Goal: Task Accomplishment & Management: Manage account settings

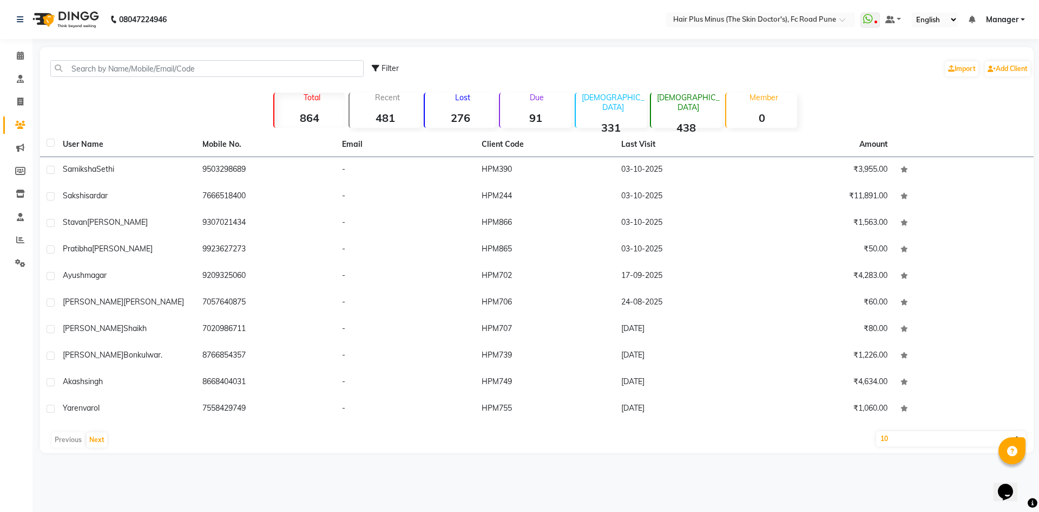
click at [101, 63] on input "text" at bounding box center [206, 68] width 313 height 17
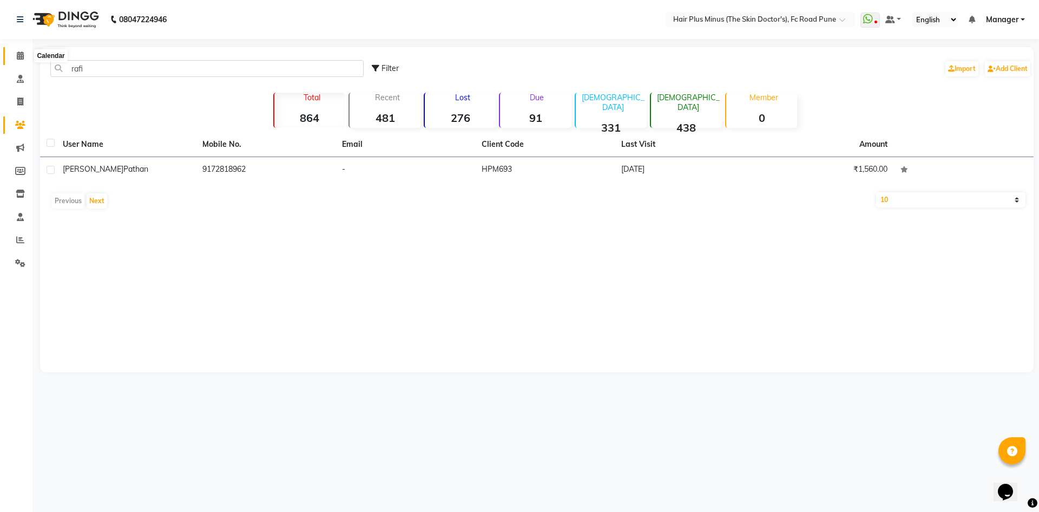
type input "rafi"
click at [17, 53] on icon at bounding box center [20, 55] width 7 height 8
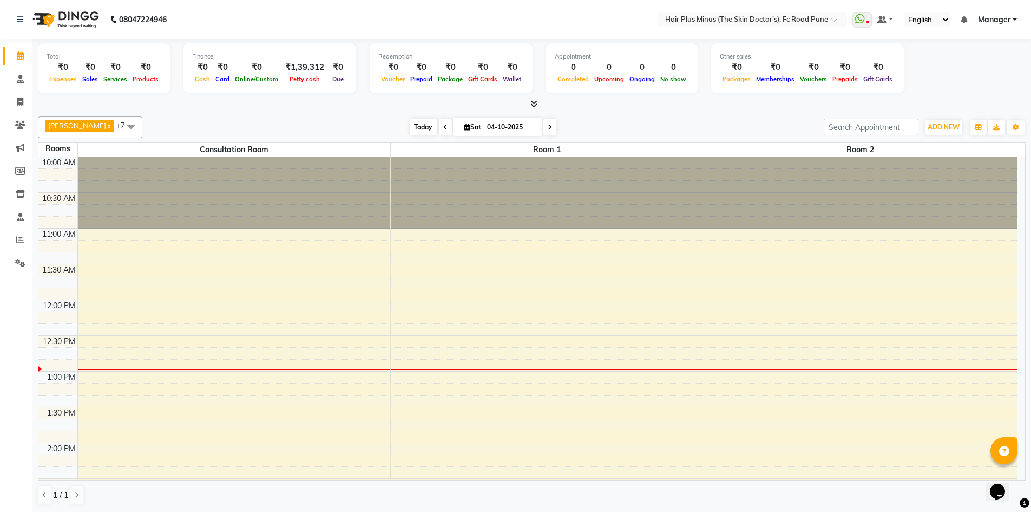
click at [418, 128] on span "Today" at bounding box center [423, 127] width 27 height 17
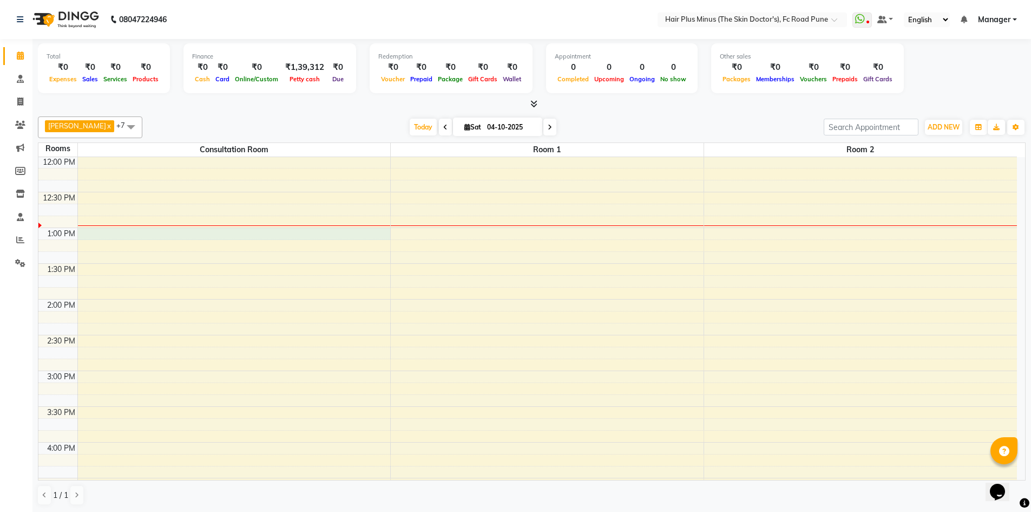
click at [167, 238] on div "10:00 AM 10:30 AM 11:00 AM 11:30 AM 12:00 PM 12:30 PM 1:00 PM 1:30 PM 2:00 PM 2…" at bounding box center [527, 406] width 979 height 785
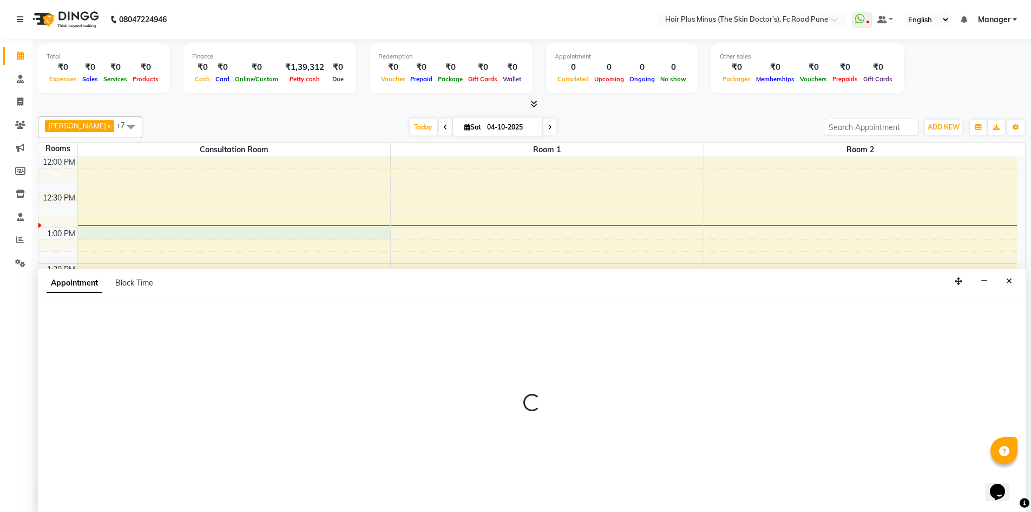
scroll to position [1, 0]
select select "780"
select select "tentative"
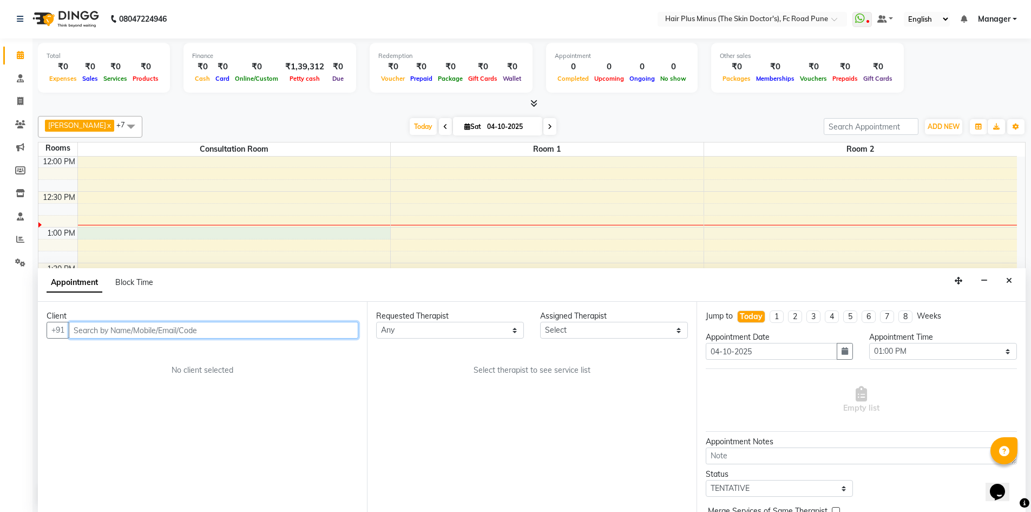
click at [138, 325] on input "text" at bounding box center [214, 330] width 290 height 17
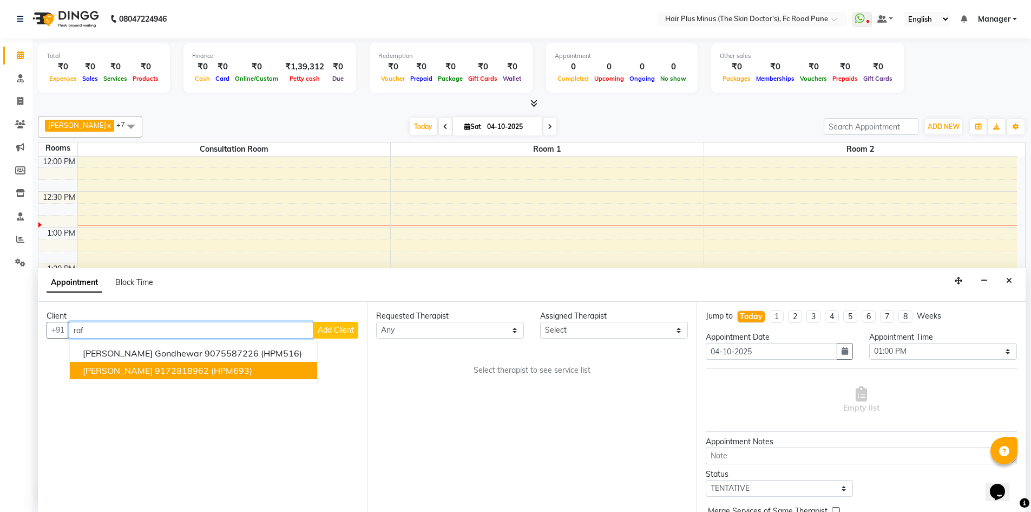
click at [211, 369] on span "(HPM693)" at bounding box center [231, 370] width 41 height 11
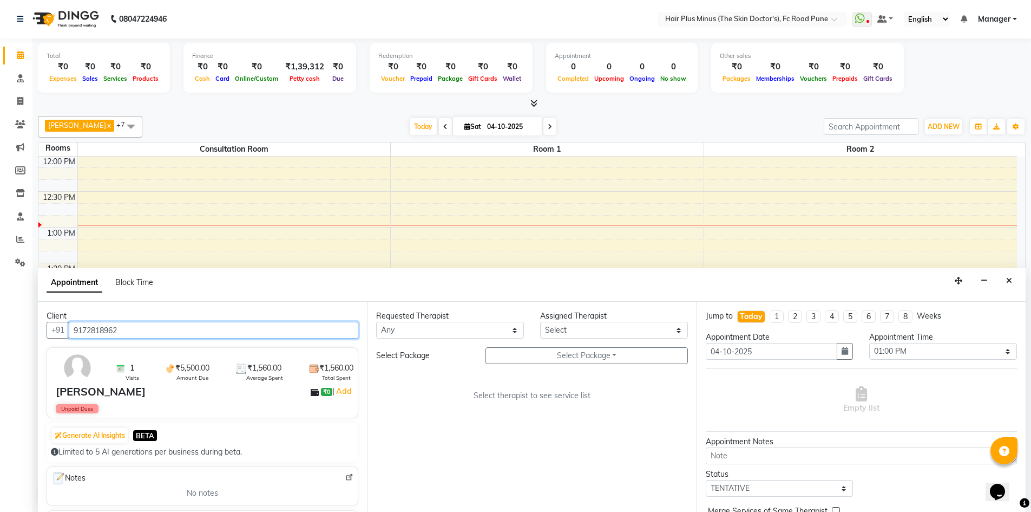
type input "9172818962"
click at [483, 332] on select "Any Dr [PERSON_NAME] Dr. [PERSON_NAME] [PERSON_NAME] Dr [PERSON_NAME] [PERSON_N…" at bounding box center [450, 330] width 148 height 17
select select "71424"
click at [376, 322] on select "Any Dr [PERSON_NAME] Dr. [PERSON_NAME] [PERSON_NAME] Dr [PERSON_NAME] [PERSON_N…" at bounding box center [450, 330] width 148 height 17
select select "71424"
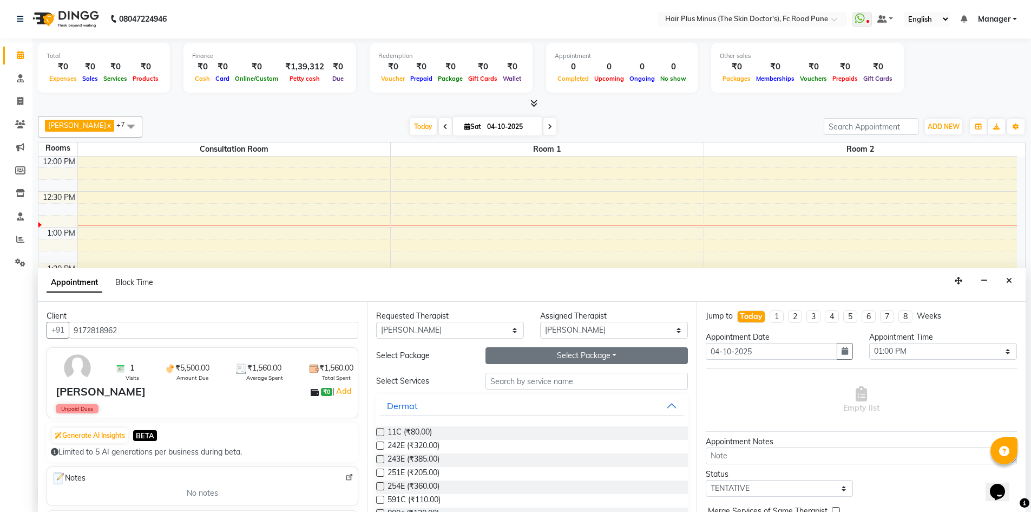
click at [576, 355] on button "Select Package Toggle Dropdown" at bounding box center [587, 355] width 202 height 17
click at [539, 380] on li "H Laser Hair Reduction Full Body (5 1)" at bounding box center [571, 378] width 170 height 16
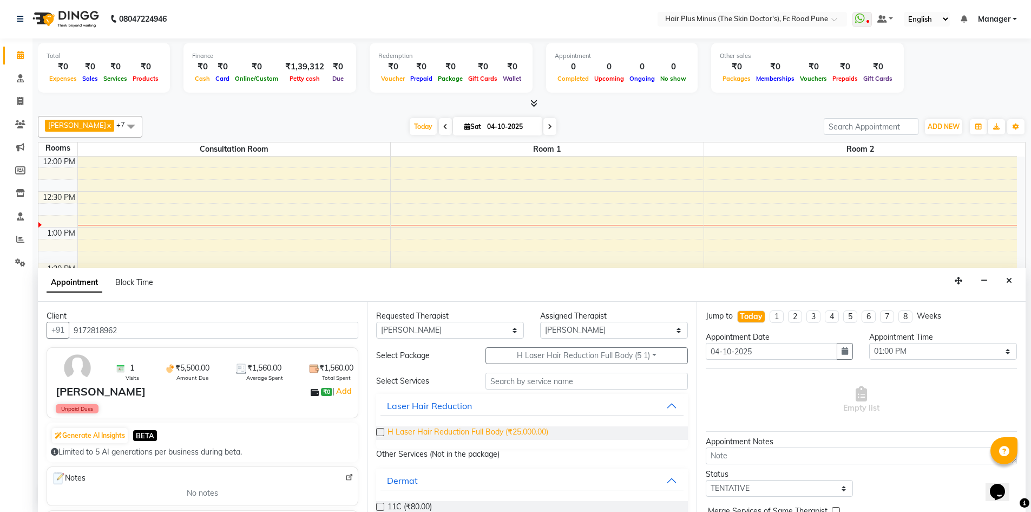
click at [448, 435] on span "H Laser Hair Reduction Full Body (₹25,000.00)" at bounding box center [468, 433] width 161 height 14
checkbox input "true"
select select "3991"
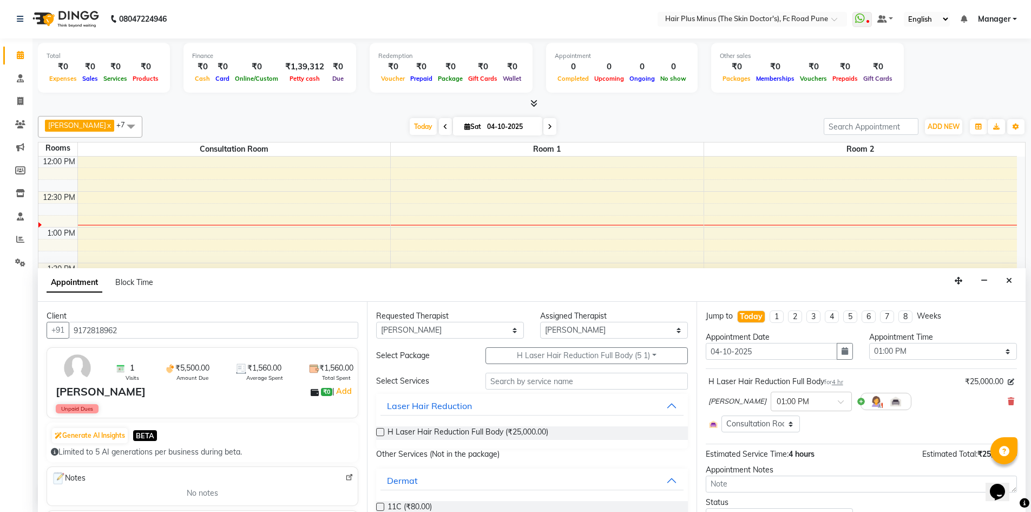
checkbox input "false"
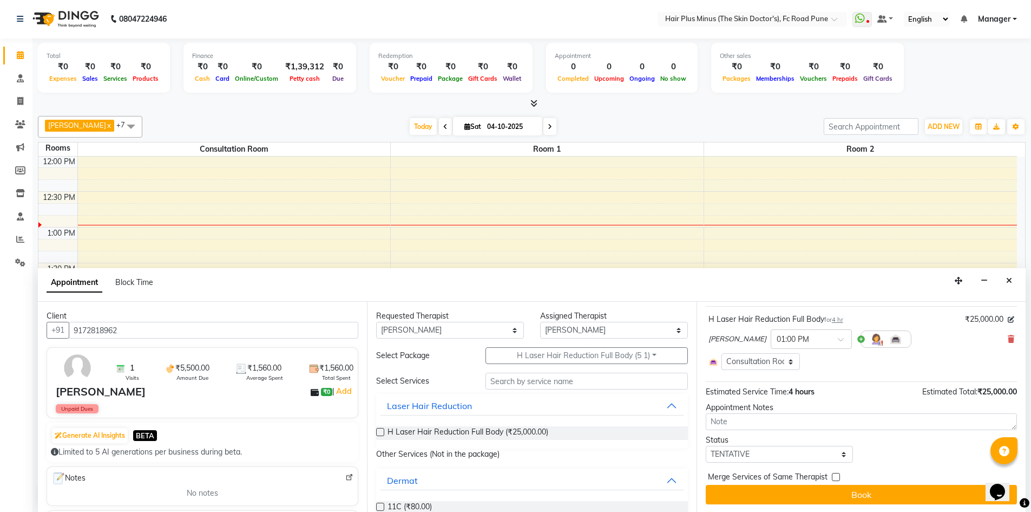
scroll to position [63, 0]
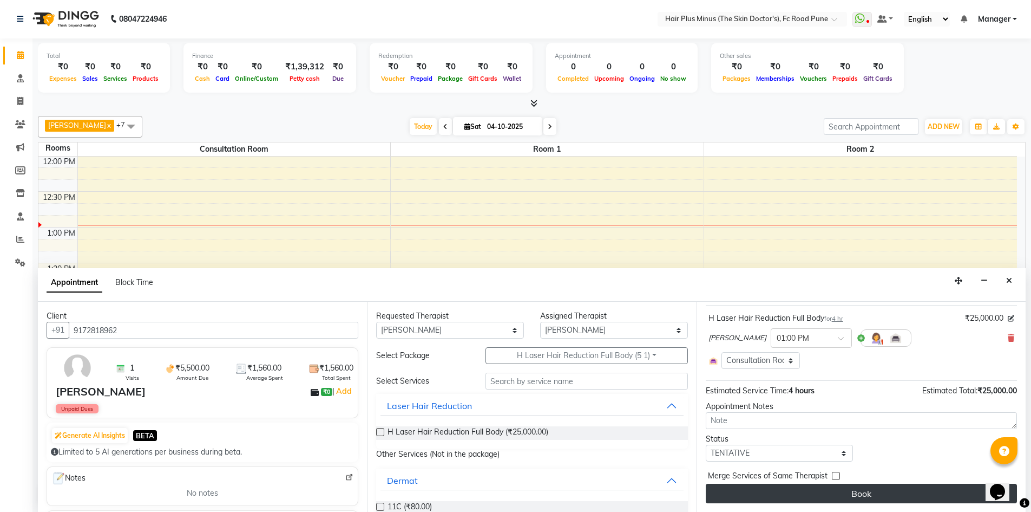
click at [772, 488] on button "Book" at bounding box center [861, 492] width 311 height 19
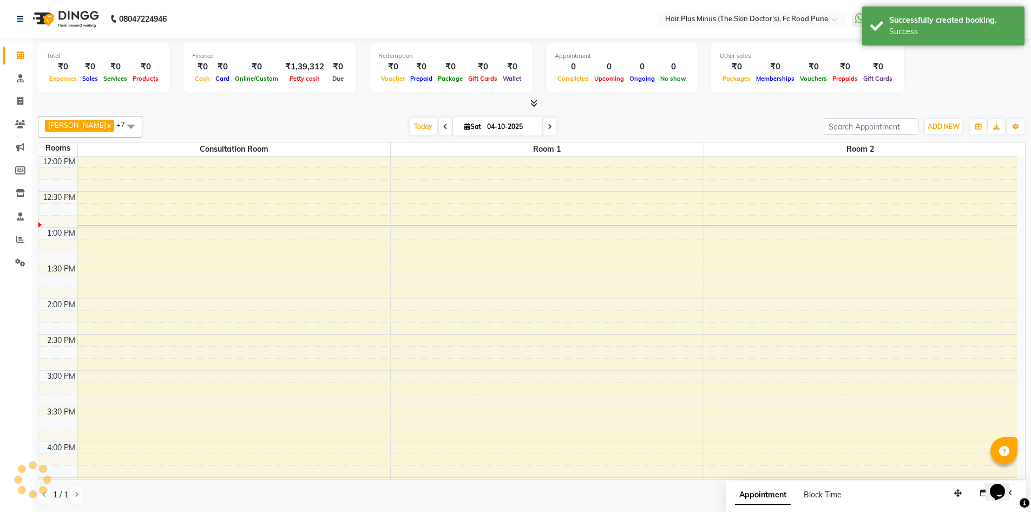
scroll to position [0, 0]
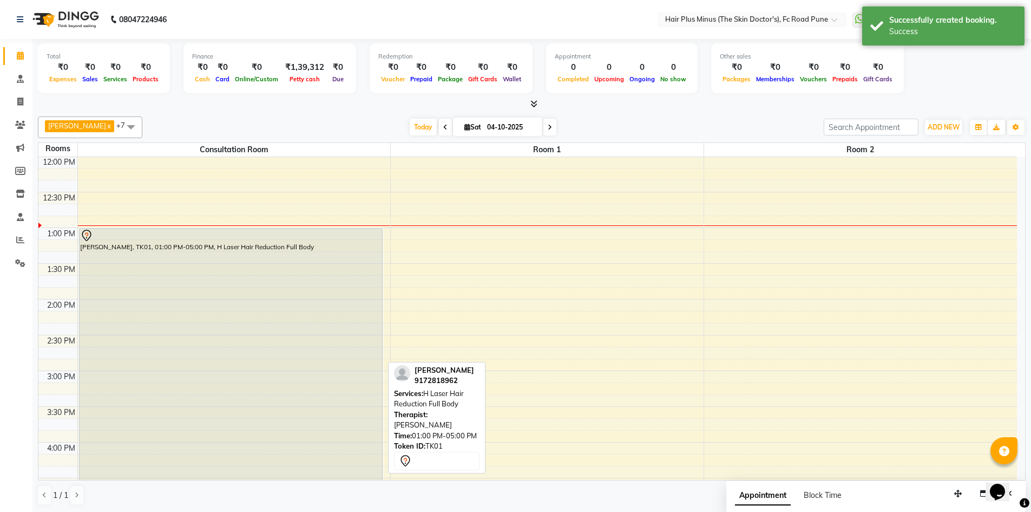
click at [196, 255] on div "[PERSON_NAME], TK01, 01:00 PM-05:00 PM, H Laser Hair Reduction Full Body" at bounding box center [231, 370] width 303 height 284
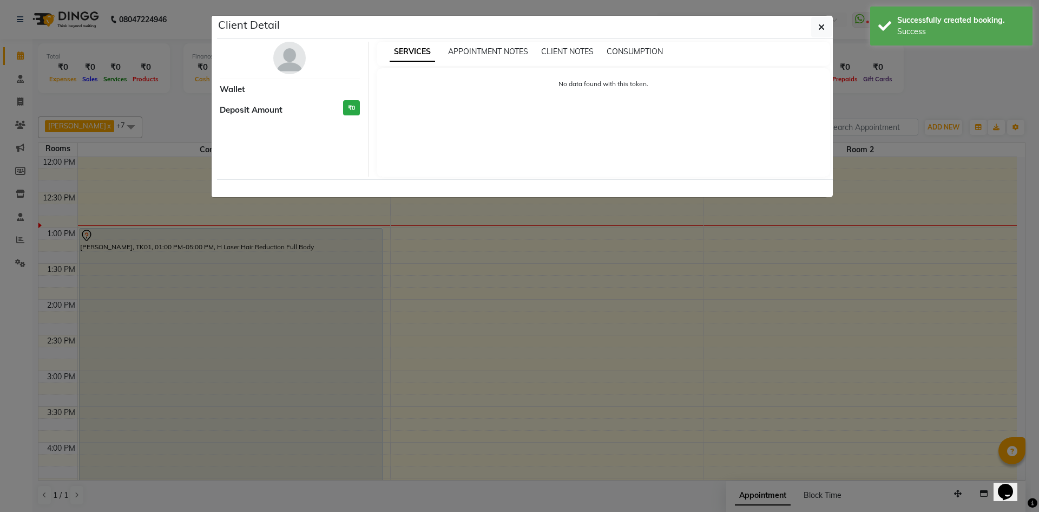
select select "7"
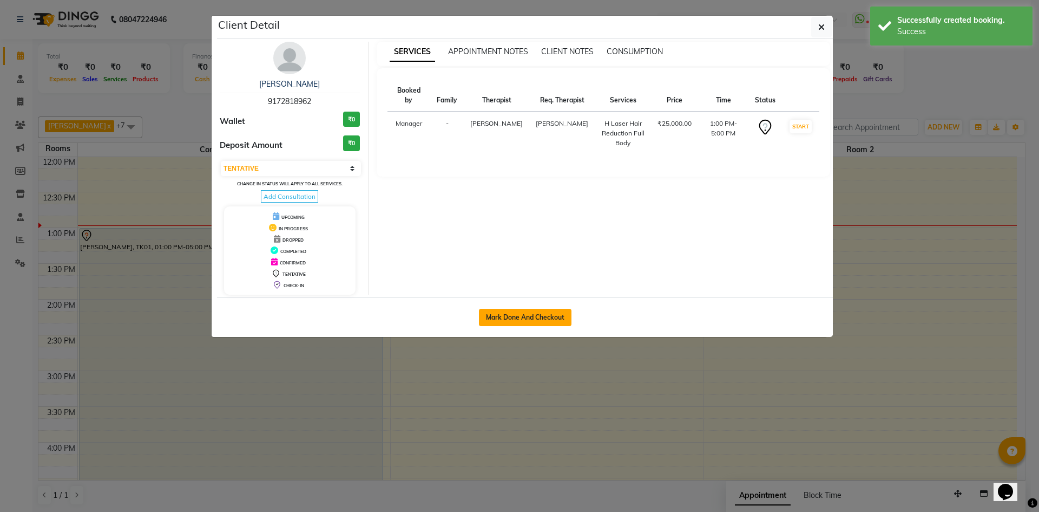
click at [525, 320] on button "Mark Done And Checkout" at bounding box center [525, 317] width 93 height 17
select select "service"
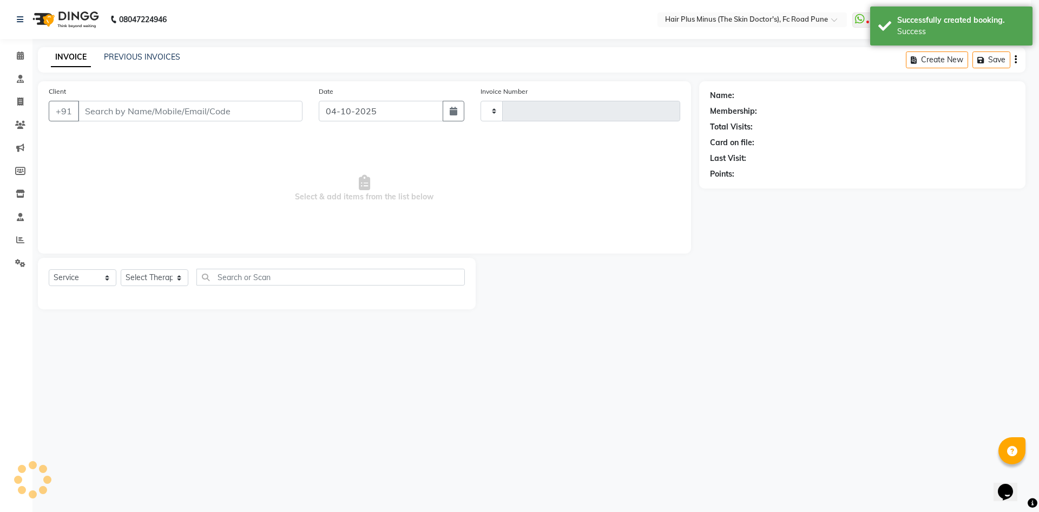
type input "1839"
select select "7911"
type input "9172818962"
select select "71424"
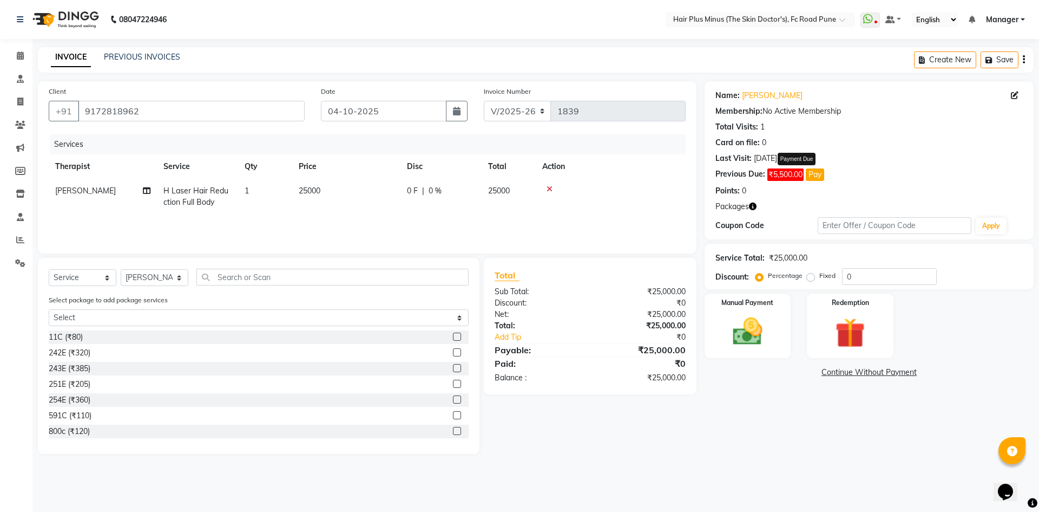
click at [816, 176] on button "Pay" at bounding box center [815, 174] width 18 height 12
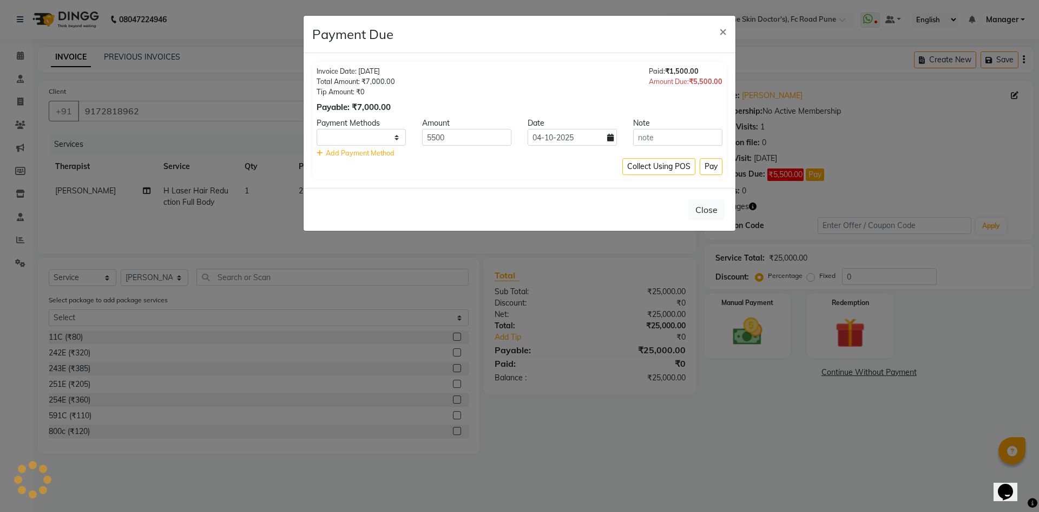
select select "1"
drag, startPoint x: 471, startPoint y: 135, endPoint x: 372, endPoint y: 136, distance: 99.1
click at [372, 136] on div "CASH Credit Card CARD UPI CUSTOM 5500 [DATE]" at bounding box center [520, 137] width 422 height 17
type input "1500"
click at [709, 167] on button "Pay" at bounding box center [711, 166] width 23 height 17
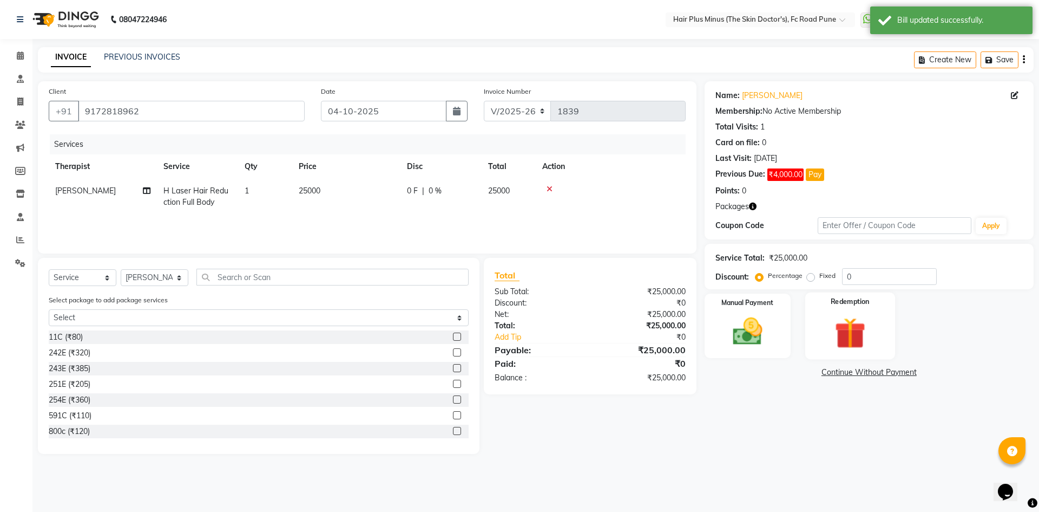
click at [857, 305] on label "Redemption" at bounding box center [850, 302] width 39 height 10
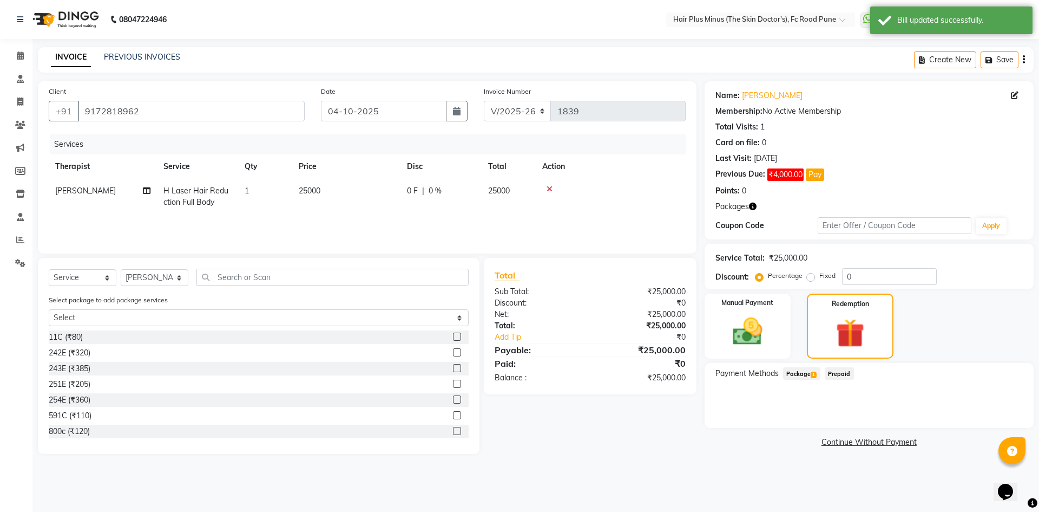
click at [810, 373] on span "Package 1" at bounding box center [801, 373] width 37 height 12
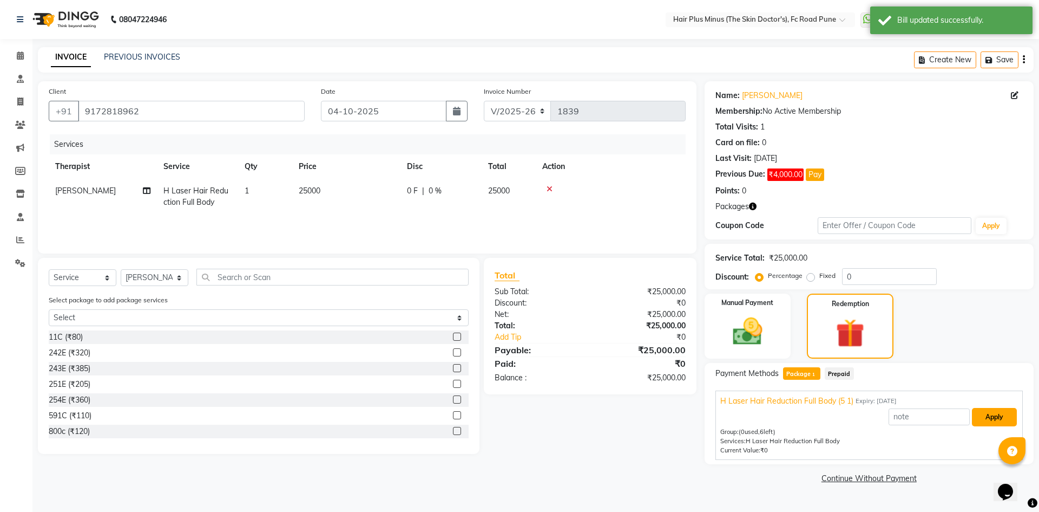
click at [995, 423] on button "Apply" at bounding box center [994, 417] width 45 height 18
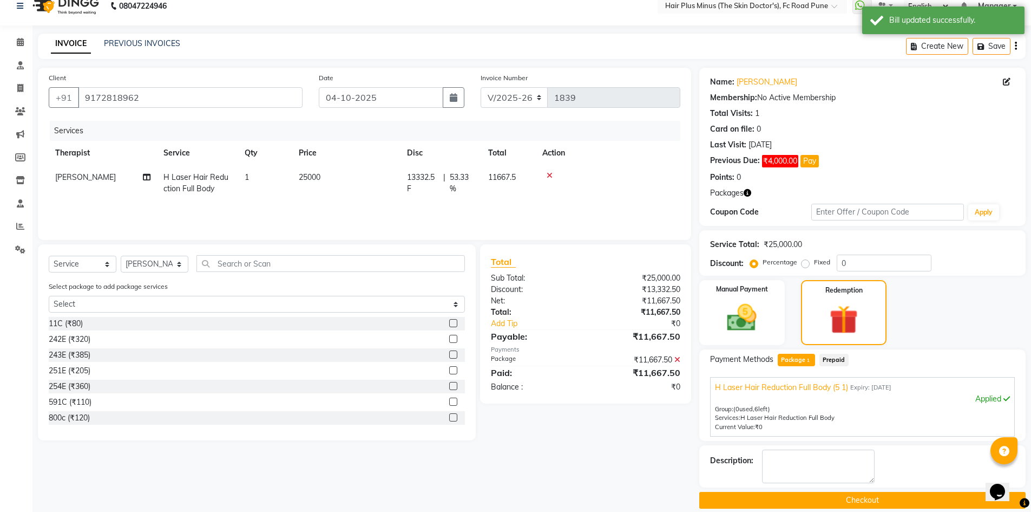
scroll to position [27, 0]
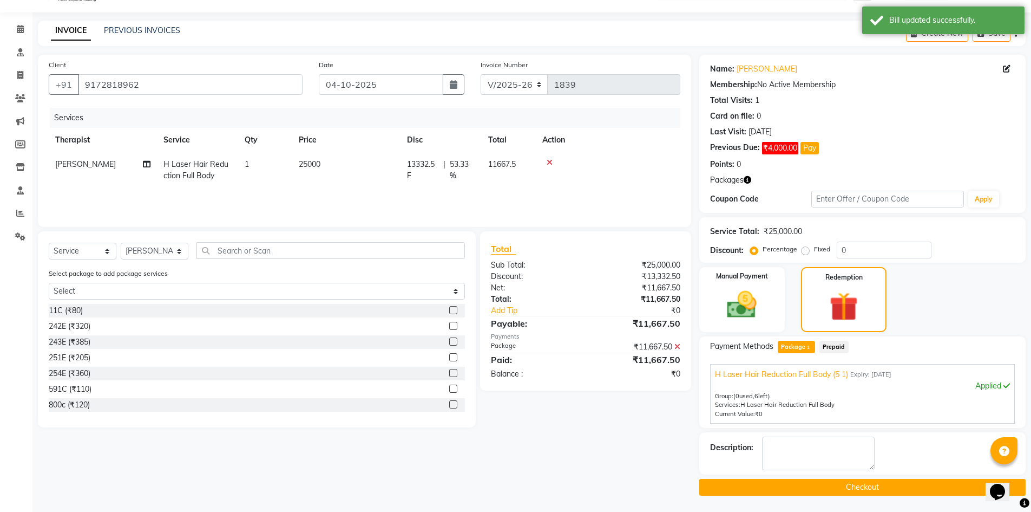
click at [860, 487] on button "Checkout" at bounding box center [862, 487] width 326 height 17
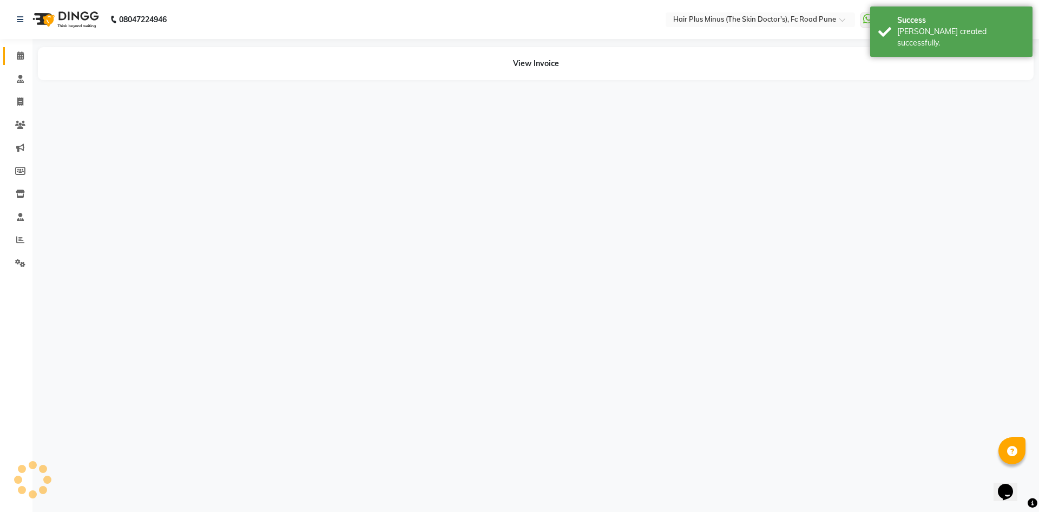
drag, startPoint x: 16, startPoint y: 44, endPoint x: 22, endPoint y: 58, distance: 15.3
click at [22, 58] on div "Calendar Consultation Invoice Clients Marketing Members Inventory Staff Reports…" at bounding box center [73, 263] width 146 height 464
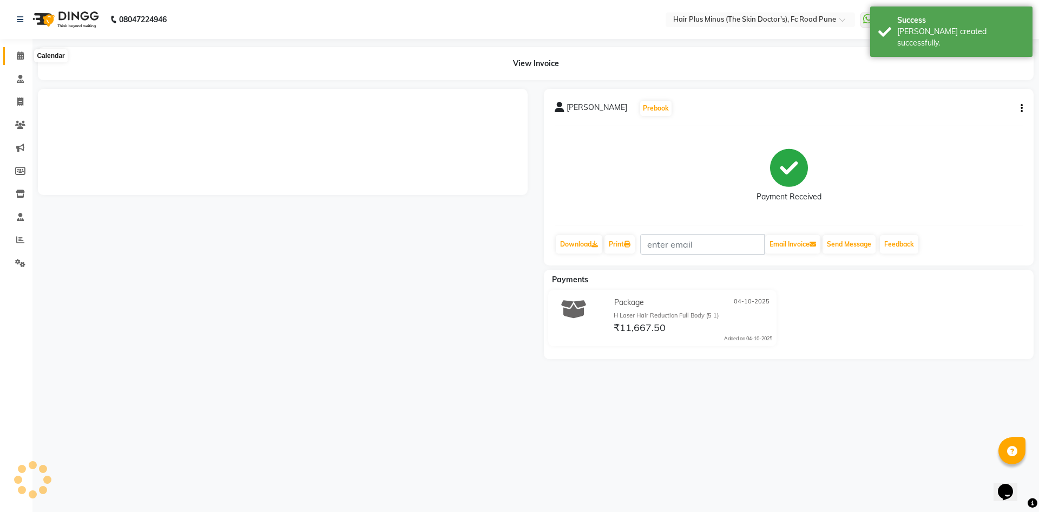
click at [22, 58] on icon at bounding box center [20, 55] width 7 height 8
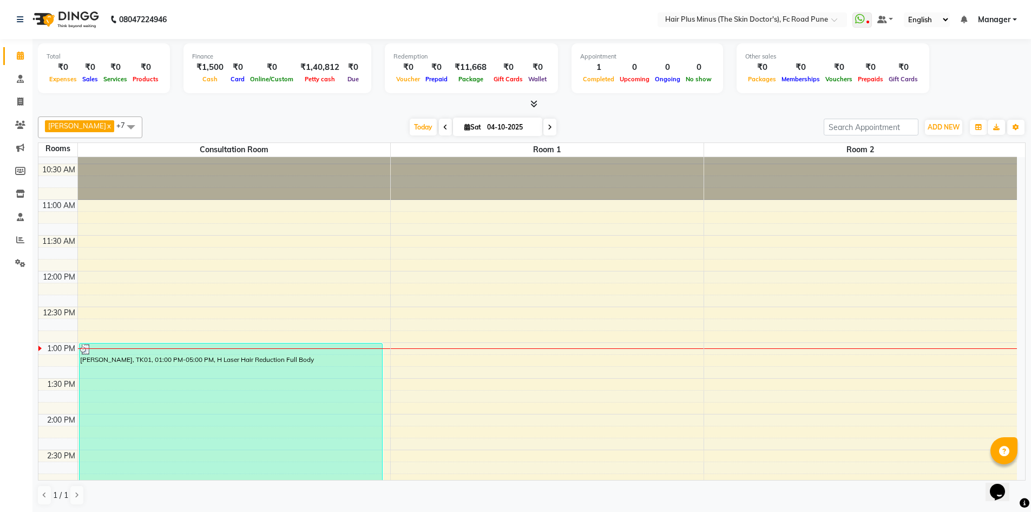
scroll to position [54, 0]
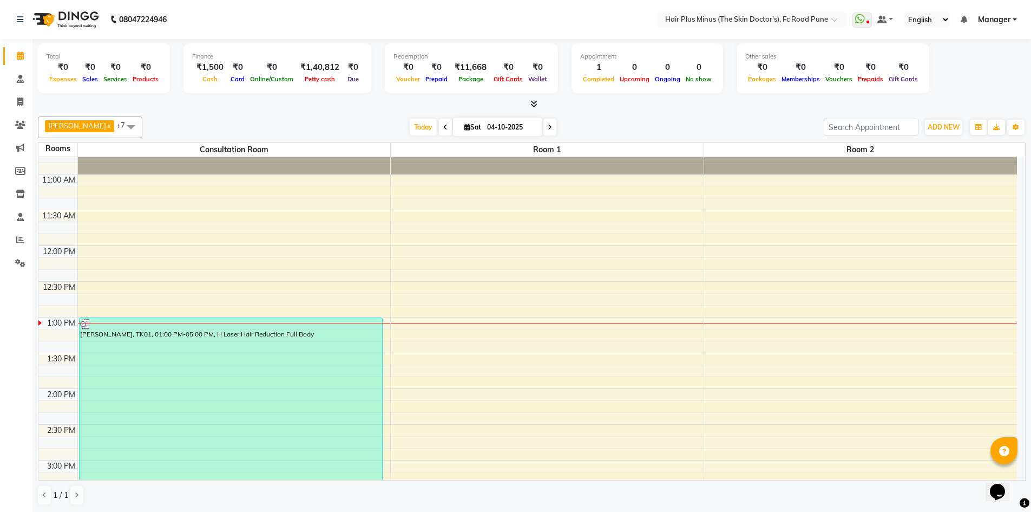
click at [414, 328] on div "10:00 AM 10:30 AM 11:00 AM 11:30 AM 12:00 PM 12:30 PM 1:00 PM 1:30 PM 2:00 PM 2…" at bounding box center [527, 495] width 979 height 785
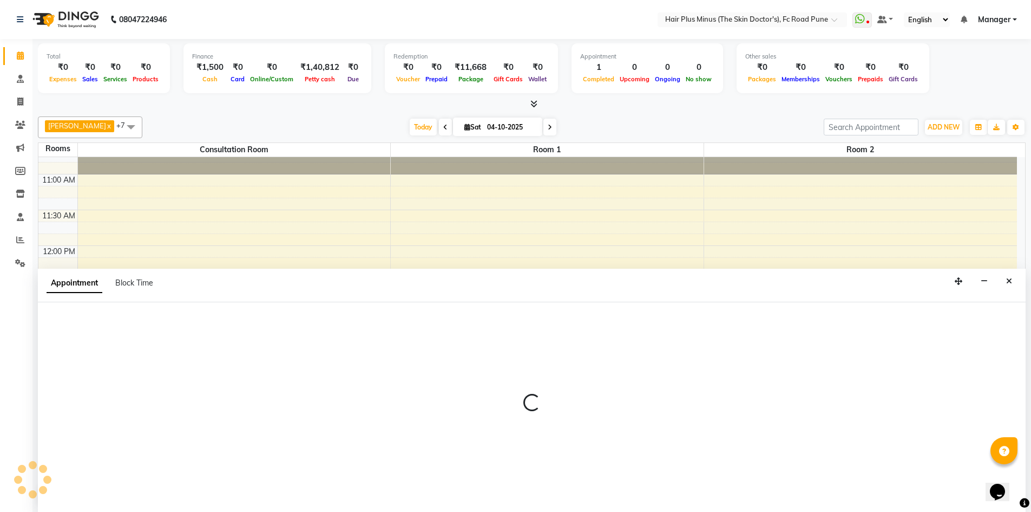
scroll to position [1, 0]
select select "780"
select select "tentative"
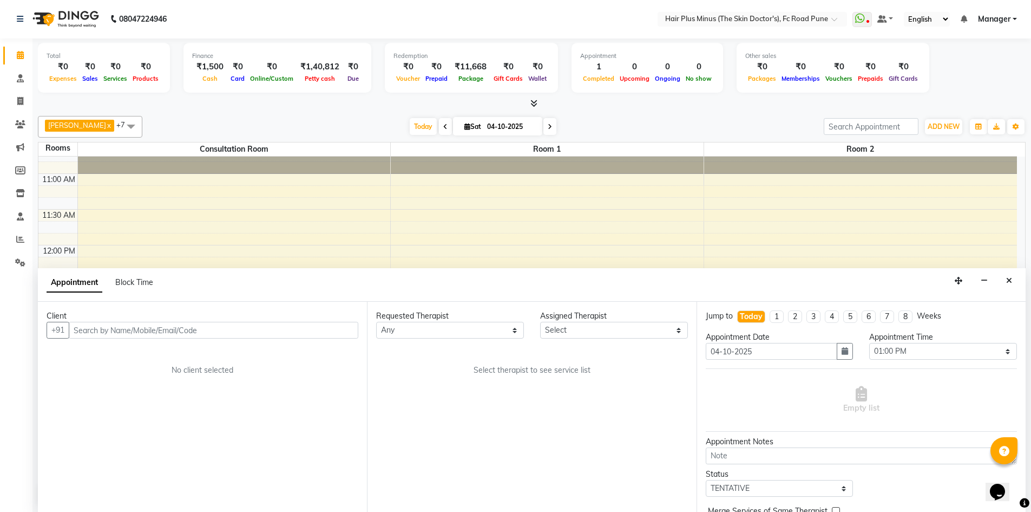
click at [264, 331] on input "text" at bounding box center [214, 330] width 290 height 17
type input "9658023278"
click at [331, 328] on span "Add Client" at bounding box center [336, 330] width 36 height 10
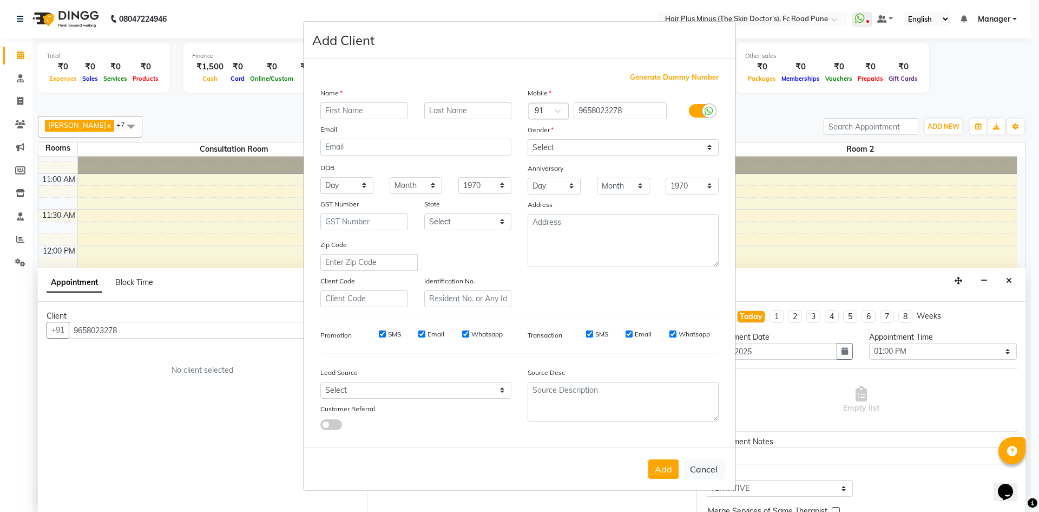
click at [373, 114] on input "text" at bounding box center [364, 110] width 88 height 17
type input "abyaktangun"
click at [440, 114] on input "text" at bounding box center [468, 110] width 88 height 17
type input "dash"
click at [693, 147] on select "Select [DEMOGRAPHIC_DATA] [DEMOGRAPHIC_DATA] Other Prefer Not To Say" at bounding box center [623, 147] width 191 height 17
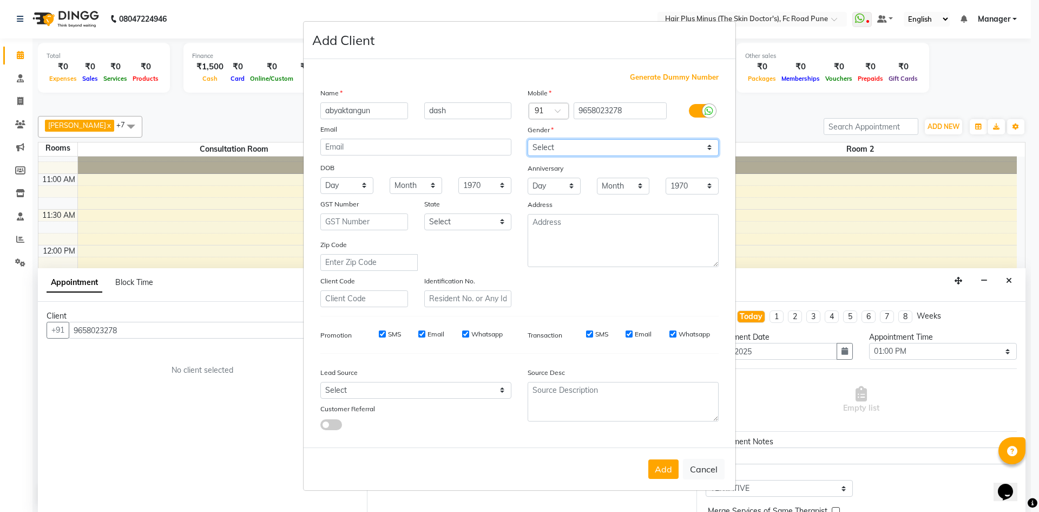
select select "[DEMOGRAPHIC_DATA]"
click at [528, 139] on select "Select [DEMOGRAPHIC_DATA] [DEMOGRAPHIC_DATA] Other Prefer Not To Say" at bounding box center [623, 147] width 191 height 17
click at [673, 472] on button "Add" at bounding box center [663, 468] width 30 height 19
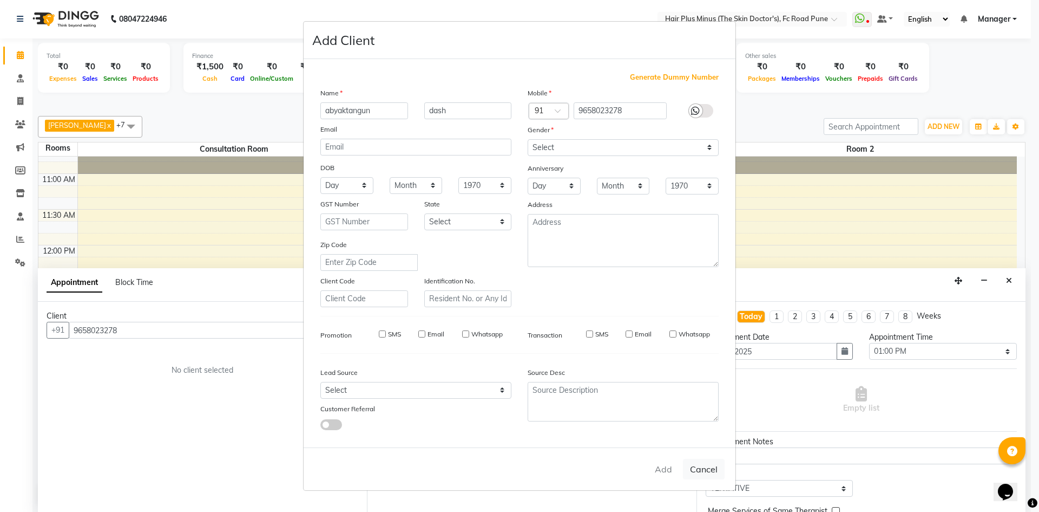
select select
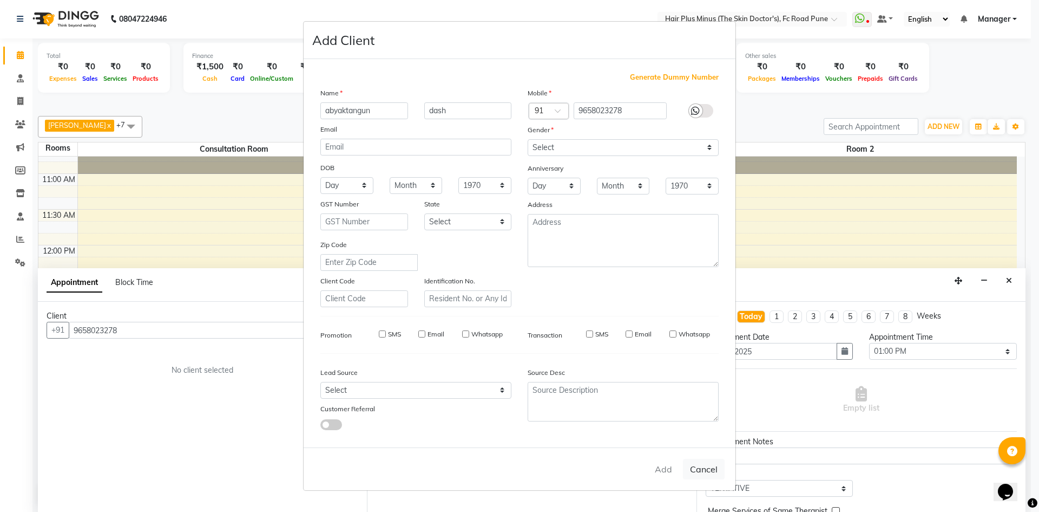
select select
checkbox input "false"
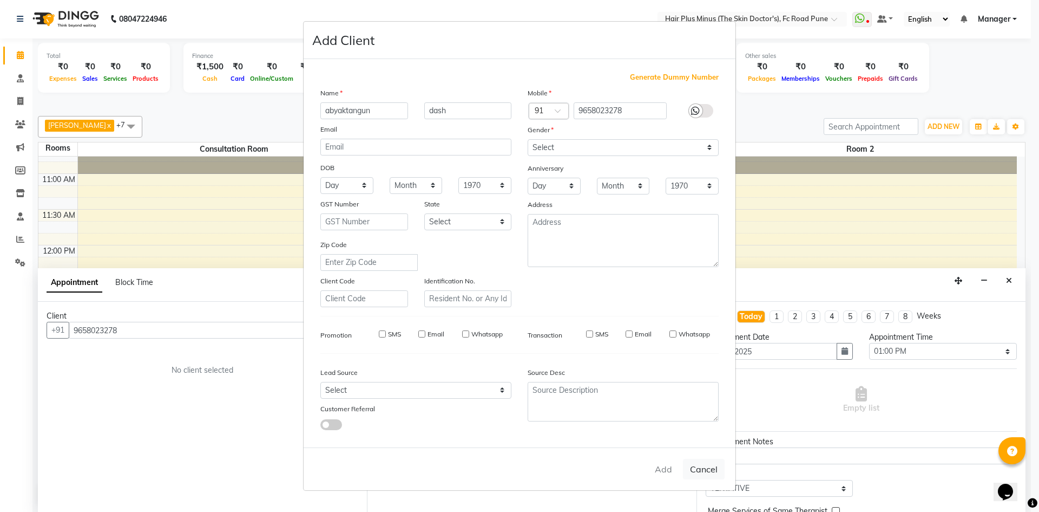
checkbox input "false"
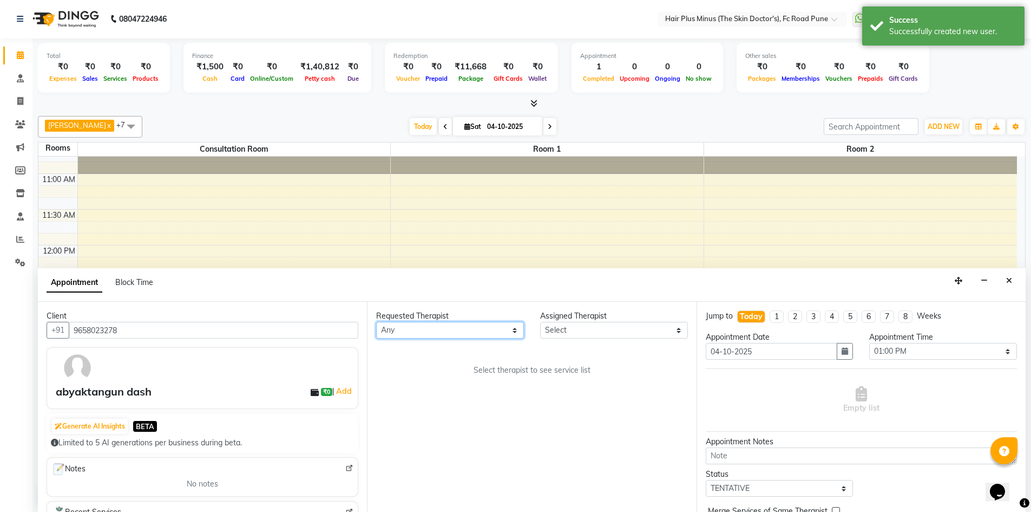
click at [521, 328] on select "Any Dr [PERSON_NAME] Dr. [PERSON_NAME] [PERSON_NAME] Dr [PERSON_NAME] [PERSON_N…" at bounding box center [450, 330] width 148 height 17
select select "90758"
click at [376, 322] on select "Any Dr [PERSON_NAME] Dr. [PERSON_NAME] [PERSON_NAME] Dr [PERSON_NAME] [PERSON_N…" at bounding box center [450, 330] width 148 height 17
select select "90758"
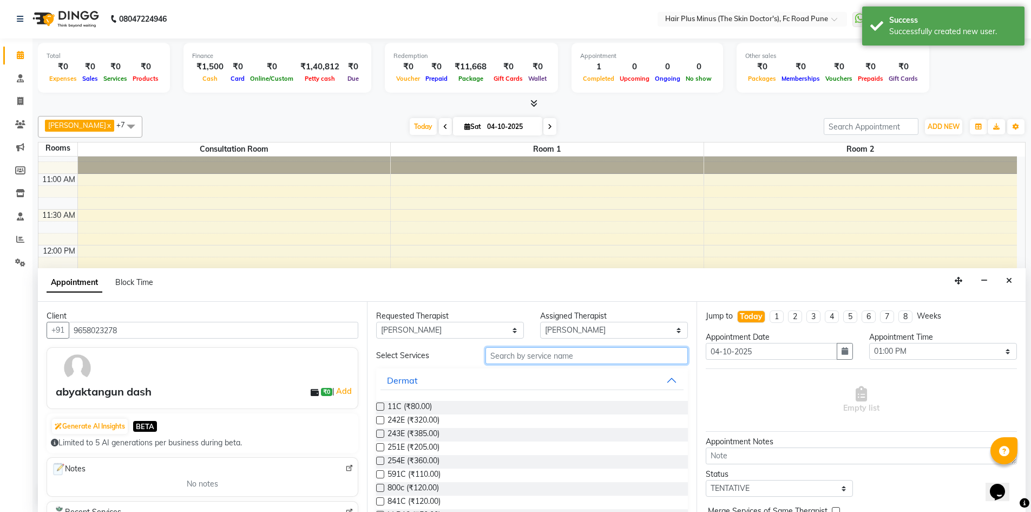
click at [521, 354] on input "text" at bounding box center [587, 355] width 202 height 17
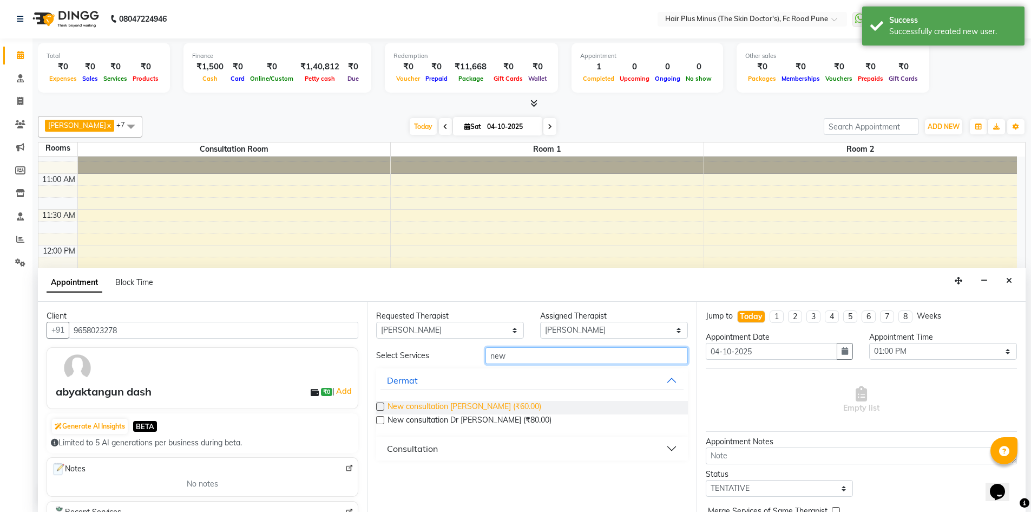
type input "new"
click at [466, 405] on span "New consultation [PERSON_NAME] (₹60.00)" at bounding box center [465, 408] width 154 height 14
checkbox input "true"
select select "4035"
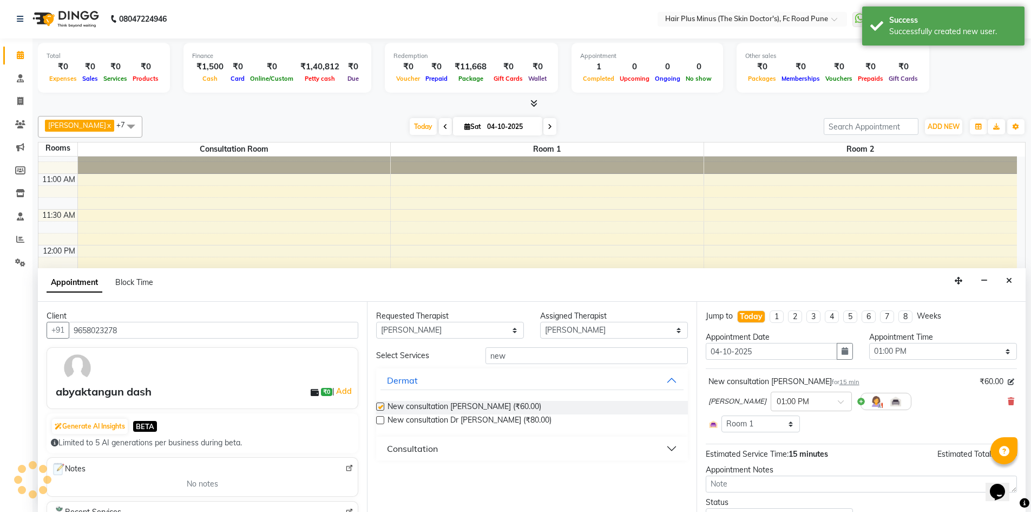
checkbox input "false"
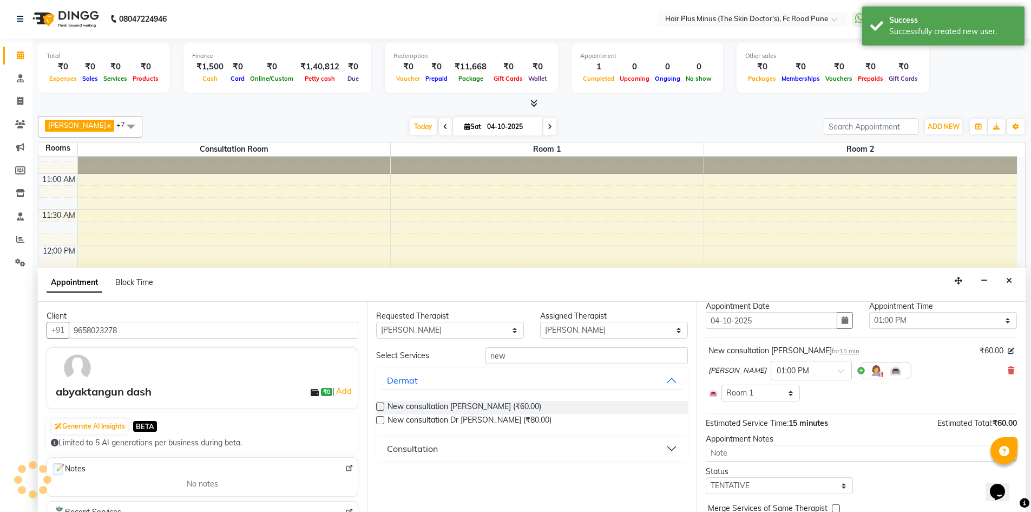
scroll to position [63, 0]
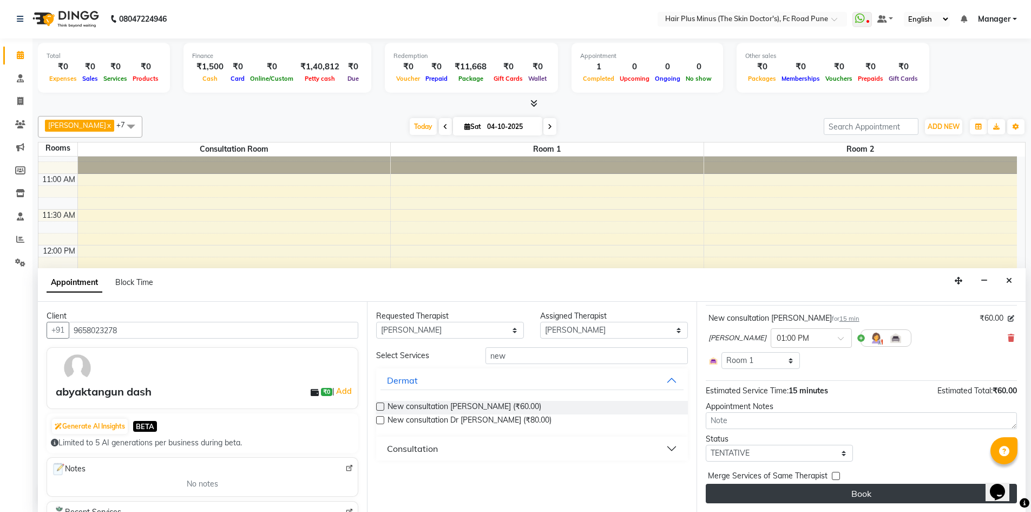
click at [764, 495] on button "Book" at bounding box center [861, 492] width 311 height 19
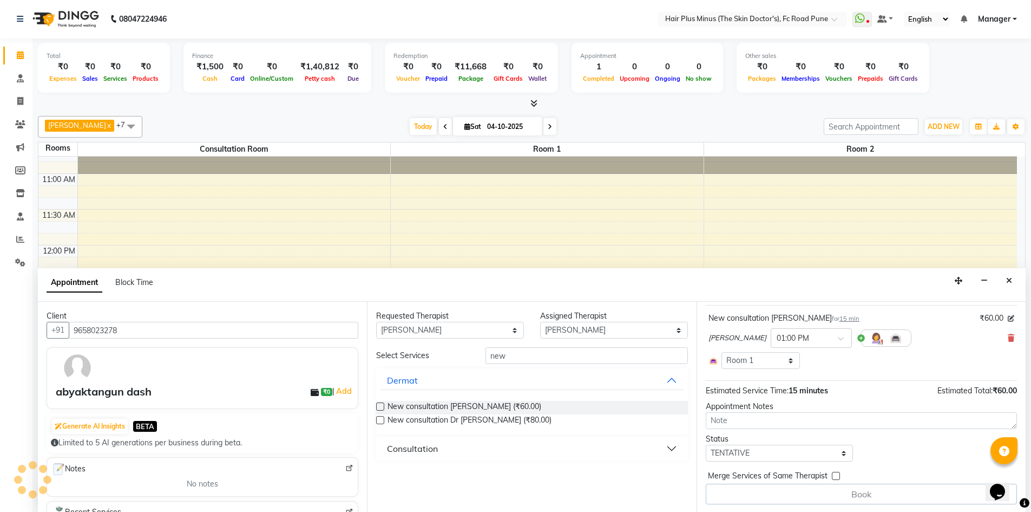
scroll to position [0, 0]
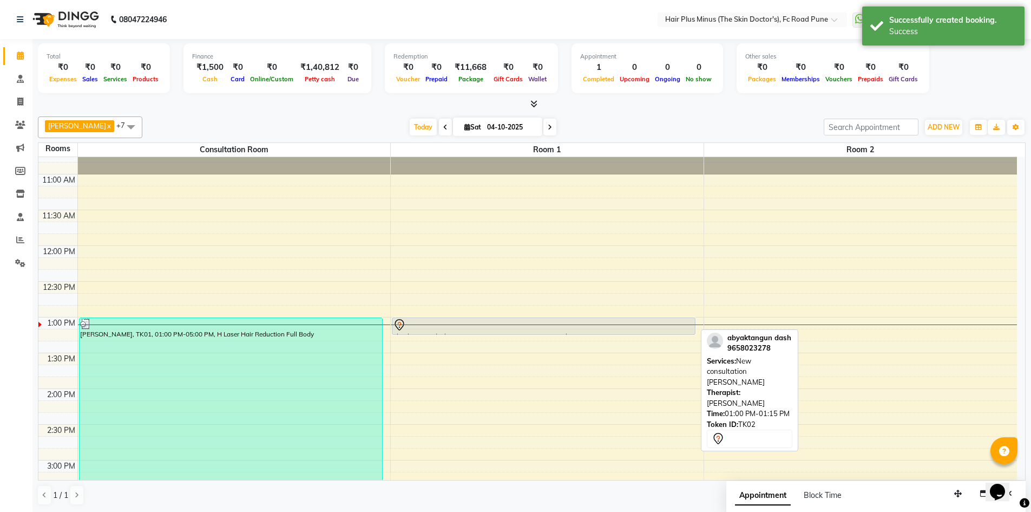
click at [541, 329] on div at bounding box center [544, 324] width 302 height 13
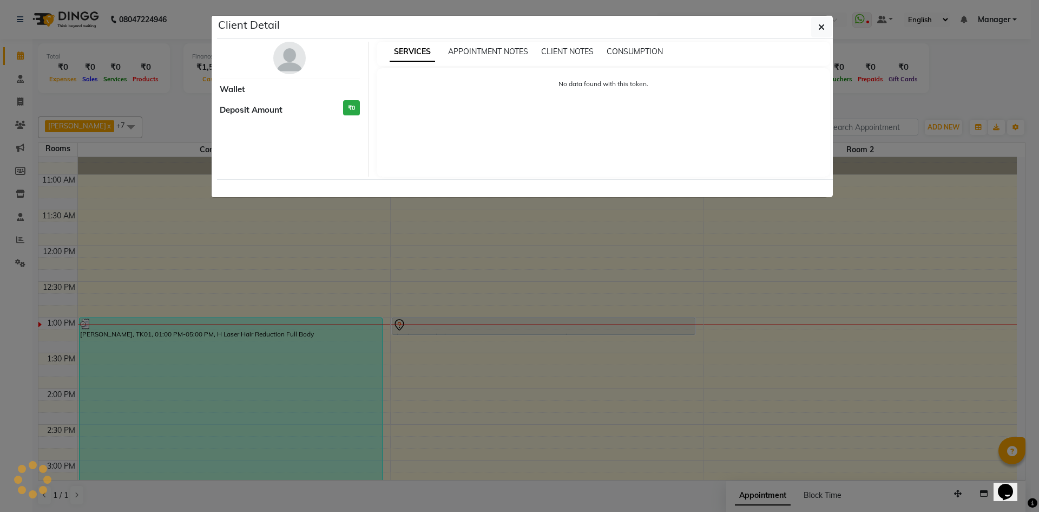
select select "7"
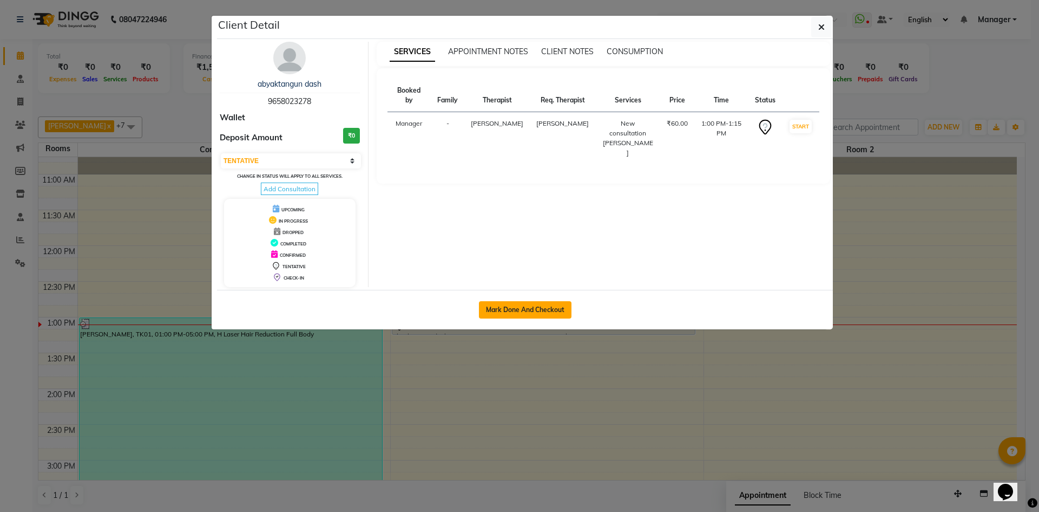
click at [542, 312] on button "Mark Done And Checkout" at bounding box center [525, 309] width 93 height 17
select select "service"
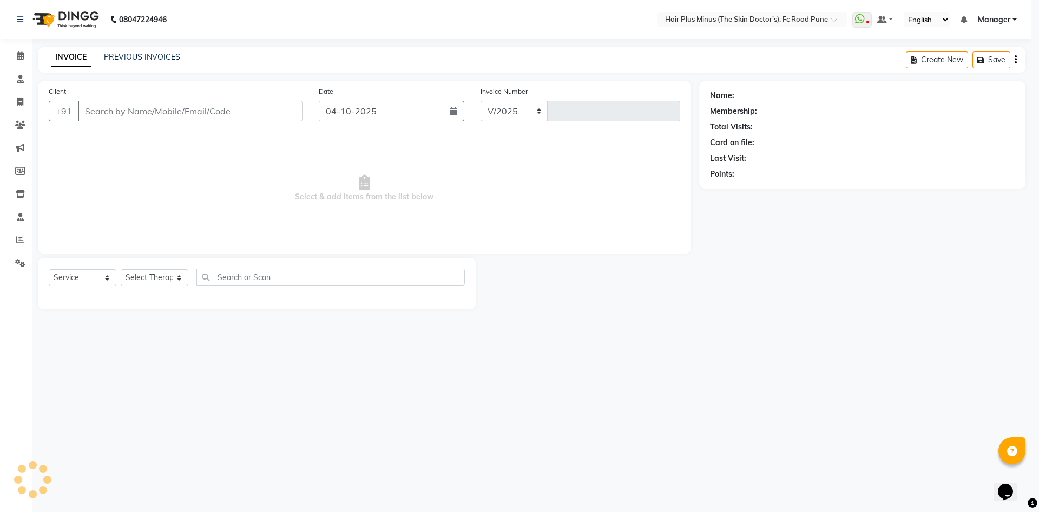
select select "7911"
type input "1840"
type input "9658023278"
select select "90758"
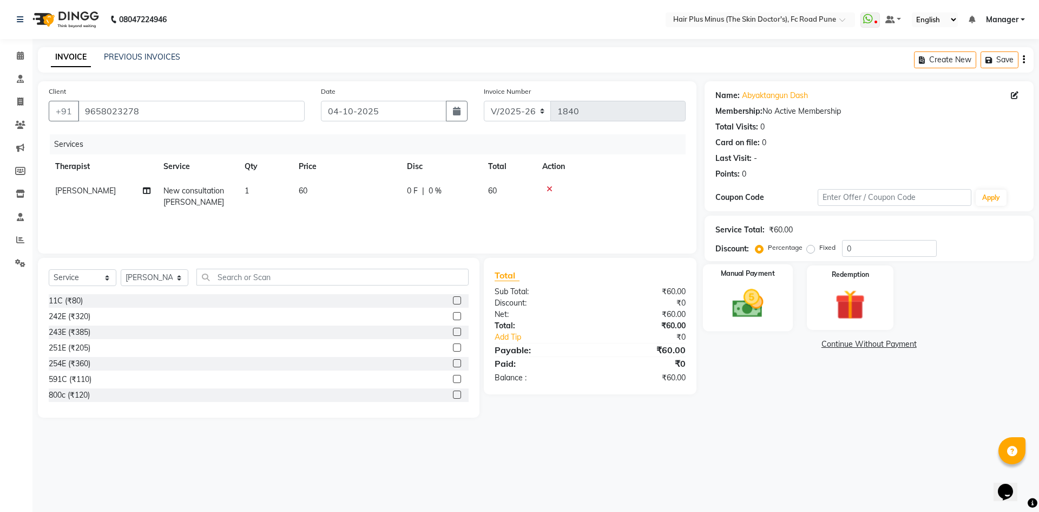
click at [750, 312] on img at bounding box center [748, 303] width 50 height 36
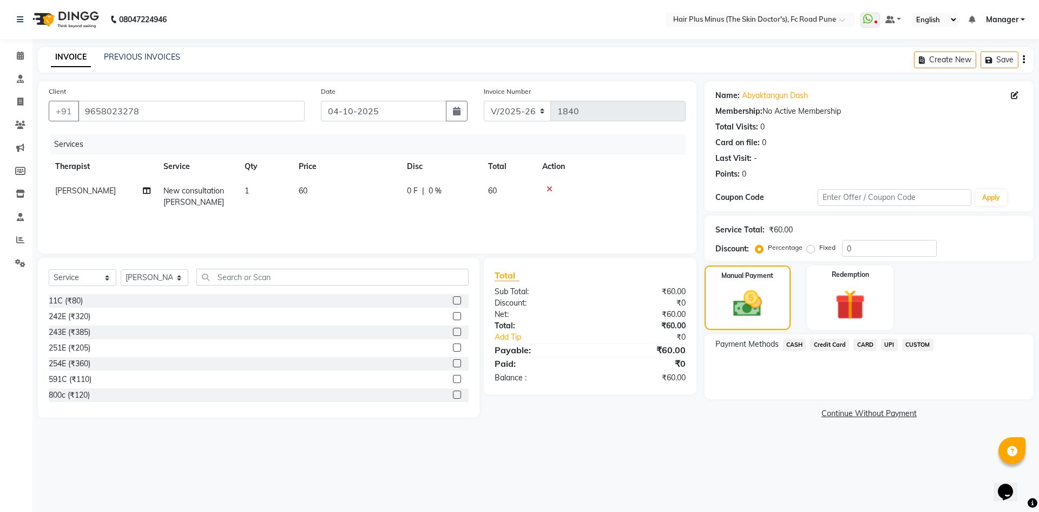
click at [887, 343] on span "UPI" at bounding box center [889, 344] width 17 height 12
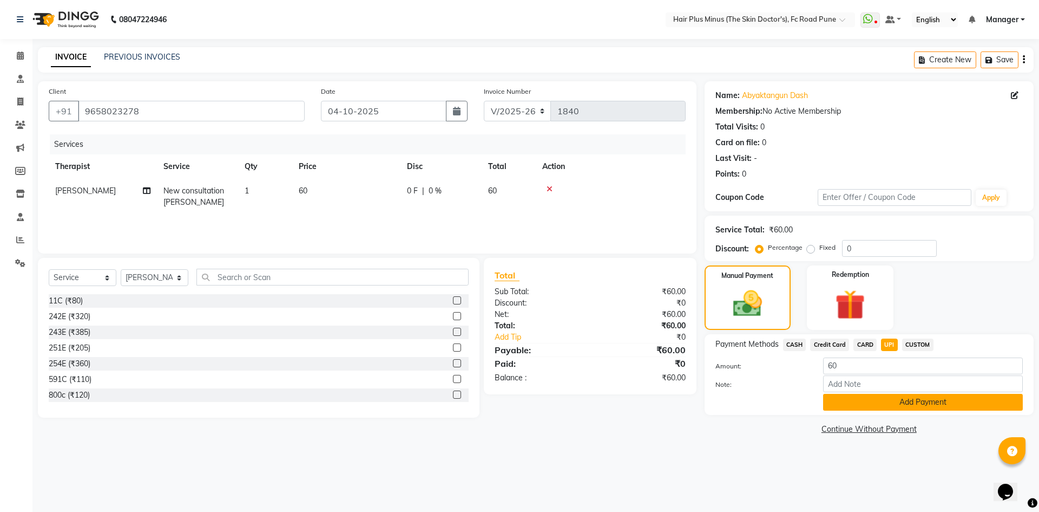
click at [898, 402] on button "Add Payment" at bounding box center [923, 402] width 200 height 17
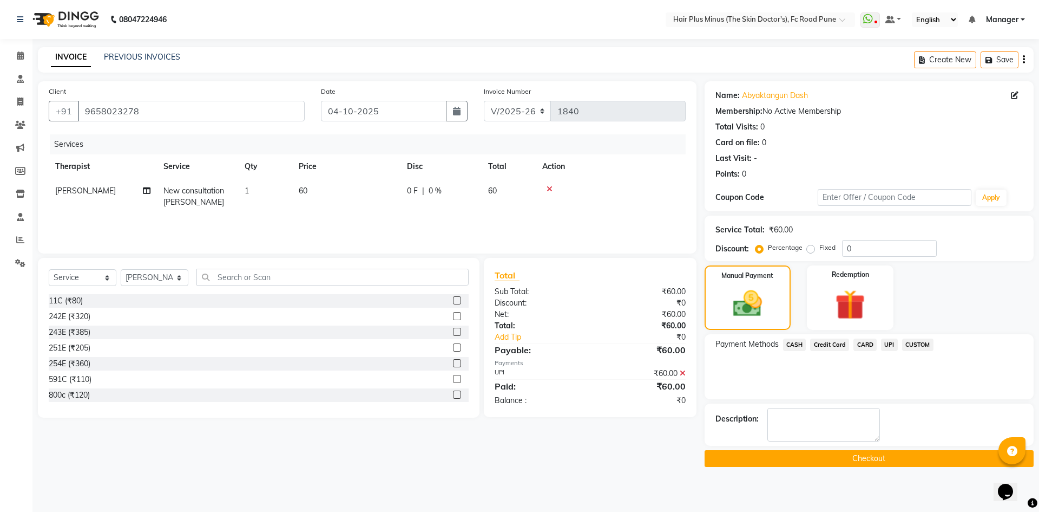
click at [802, 457] on button "Checkout" at bounding box center [869, 458] width 329 height 17
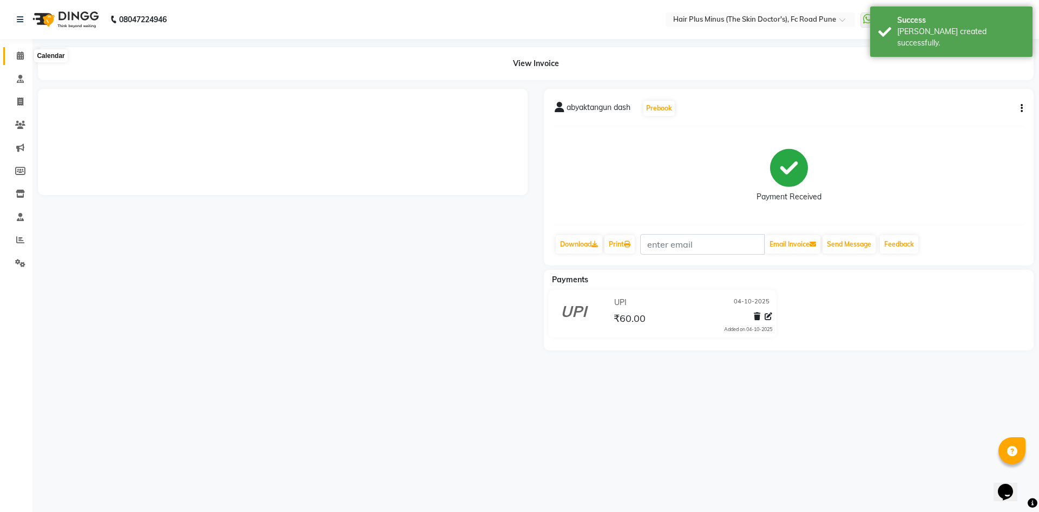
click at [17, 58] on icon at bounding box center [20, 55] width 7 height 8
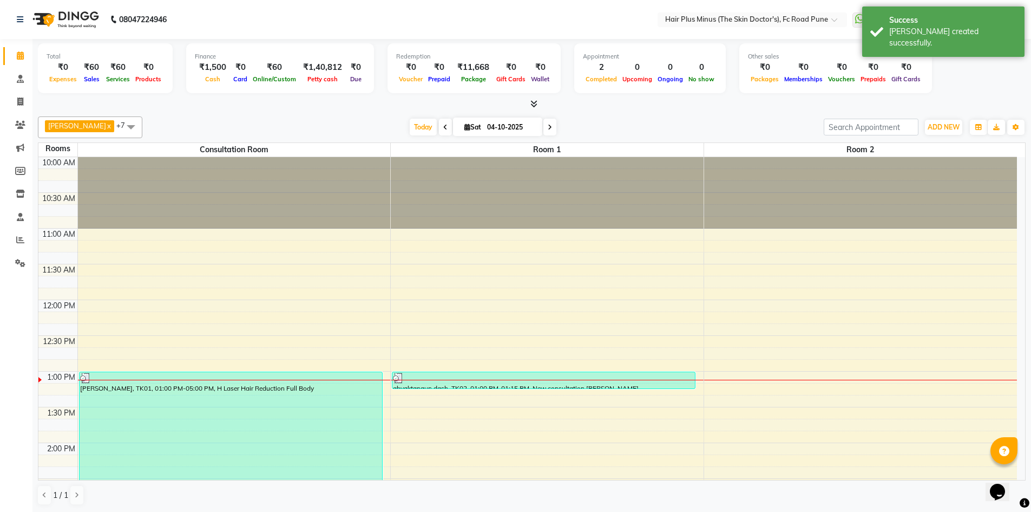
scroll to position [215, 0]
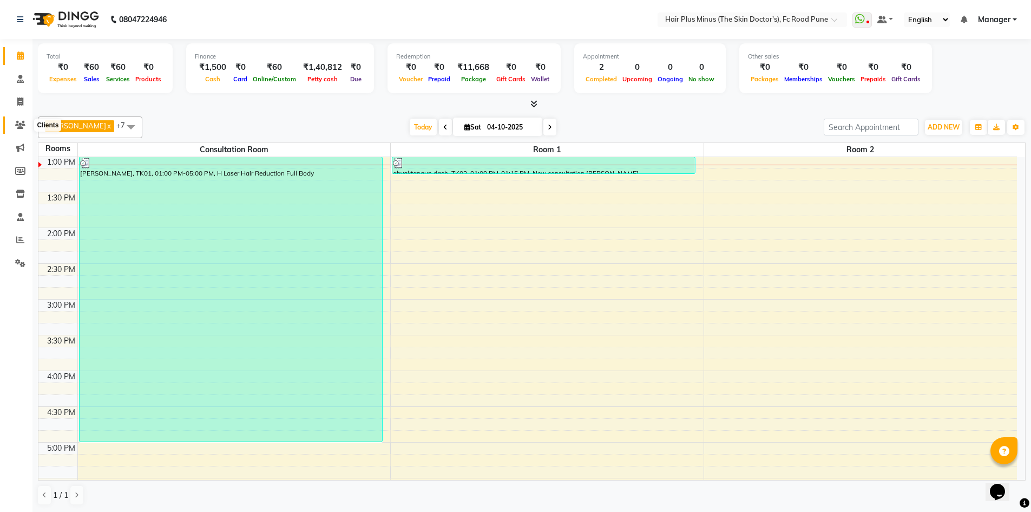
click at [21, 121] on icon at bounding box center [20, 125] width 10 height 8
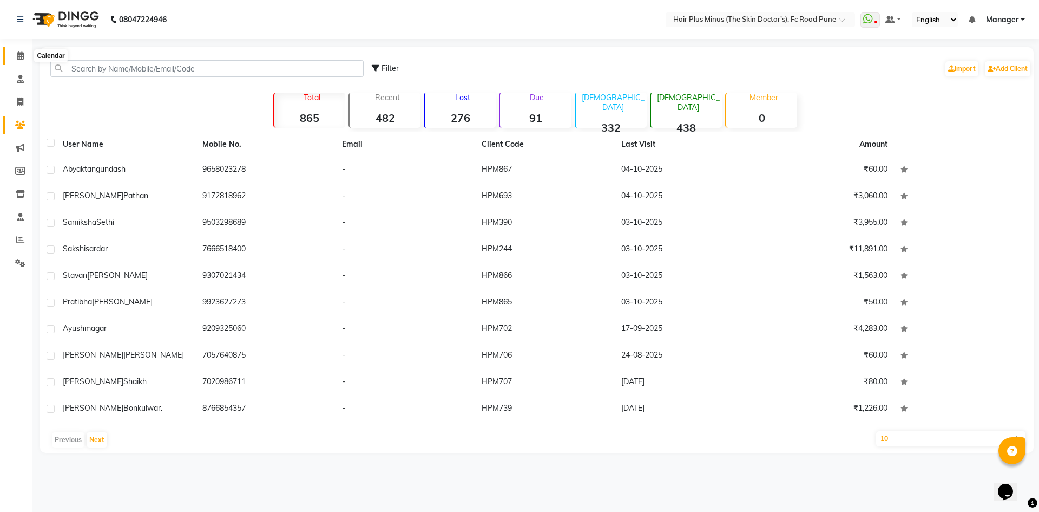
click at [19, 54] on icon at bounding box center [20, 55] width 7 height 8
